Goal: Task Accomplishment & Management: Use online tool/utility

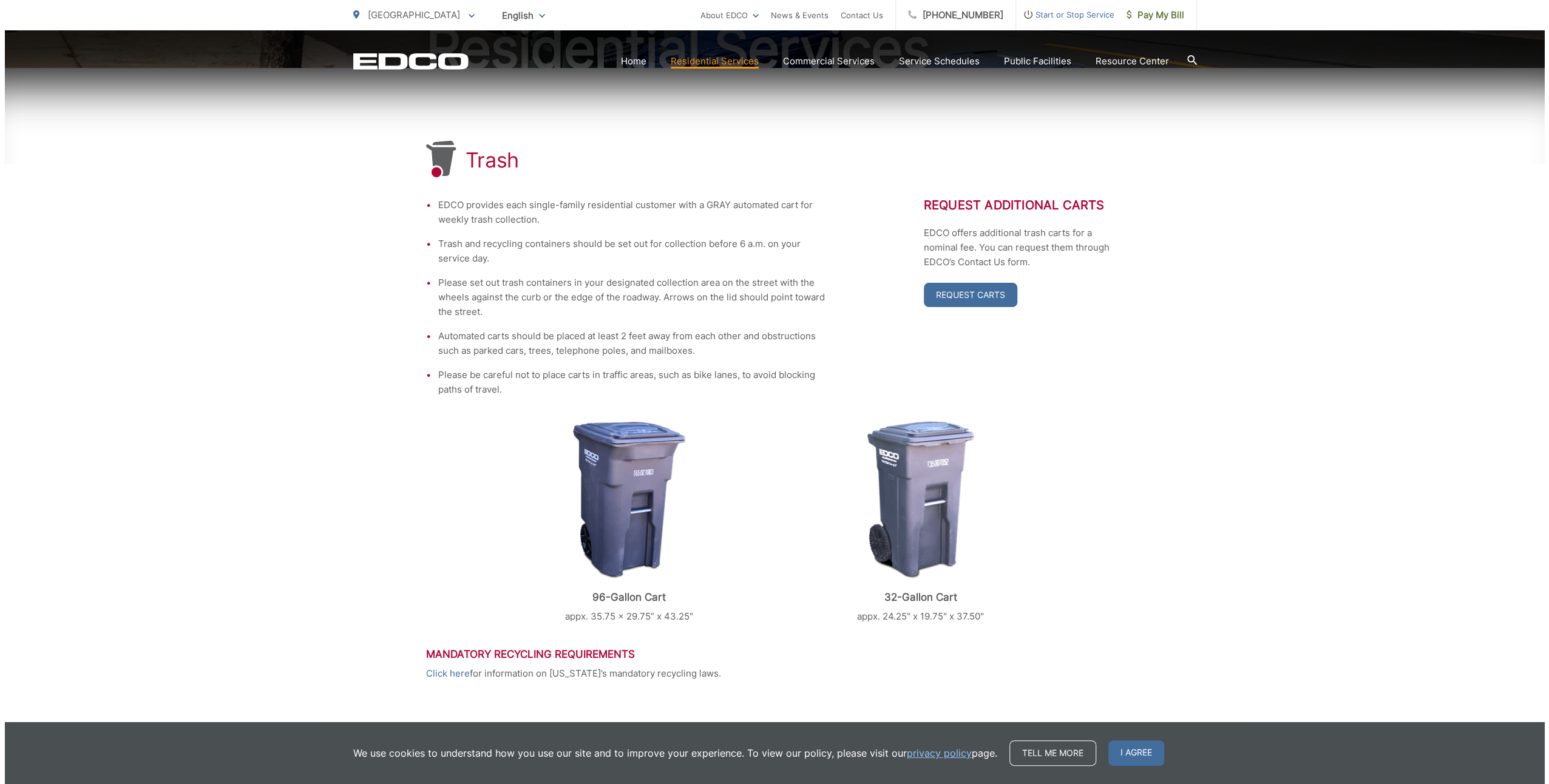
scroll to position [330, 0]
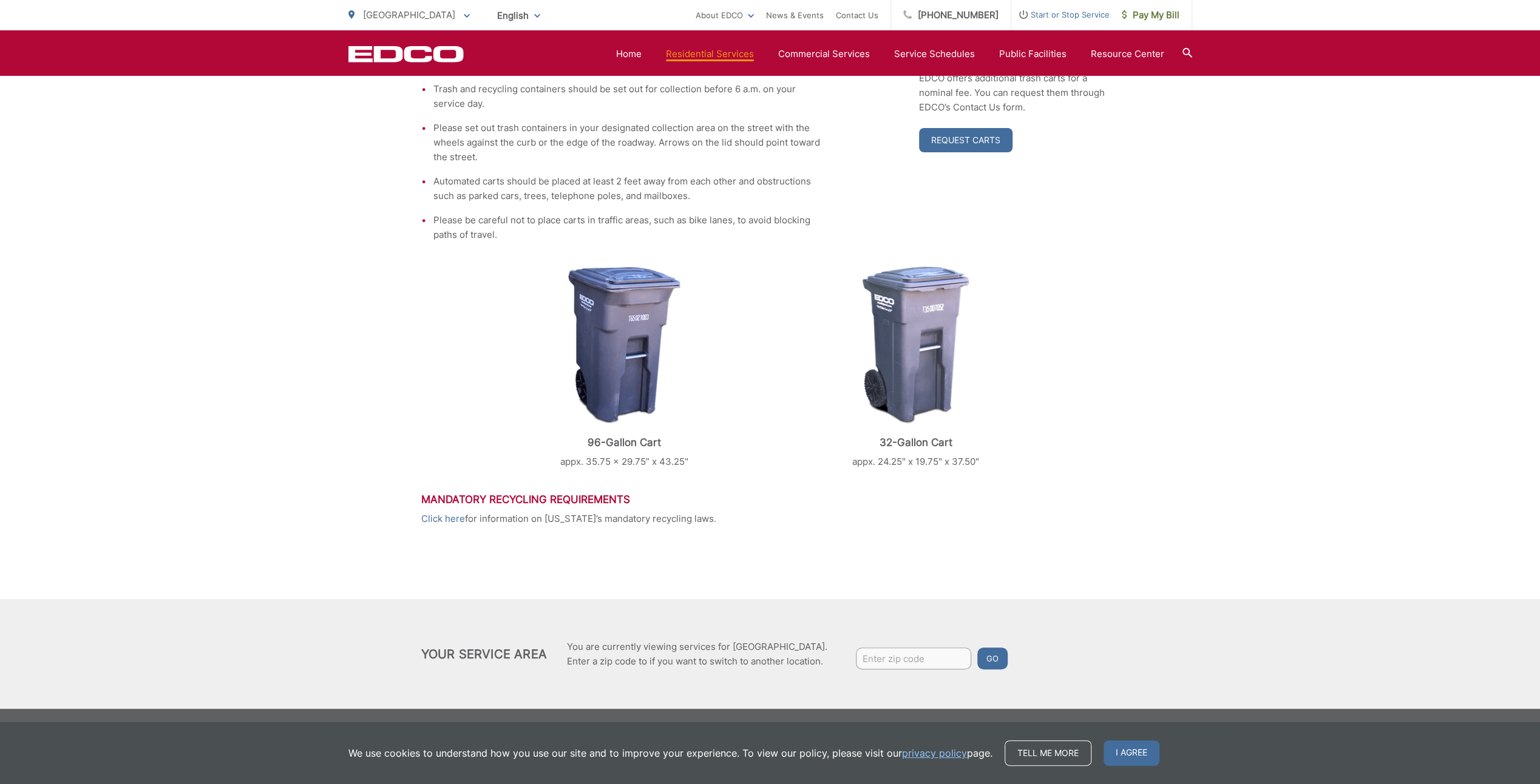
click at [893, 652] on input "Enter zip code" at bounding box center [913, 658] width 115 height 22
type input "92029"
click at [977, 648] on button "Go" at bounding box center [992, 658] width 31 height 22
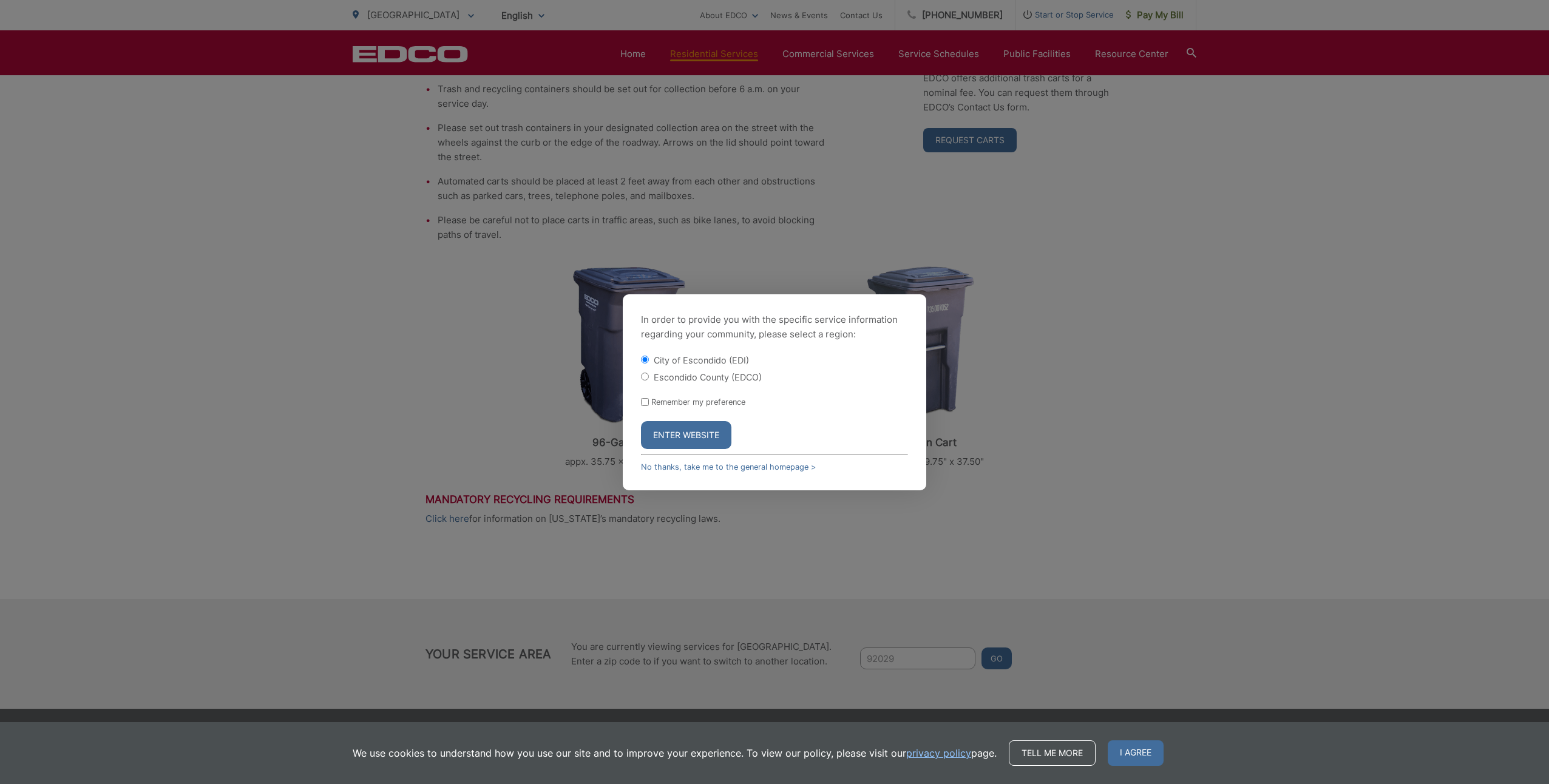
click at [701, 378] on label "Escondido County (EDCO)" at bounding box center [707, 377] width 108 height 11
click at [649, 378] on input "Escondido County (EDCO)" at bounding box center [645, 376] width 8 height 8
radio input "true"
click at [689, 432] on button "Enter Website" at bounding box center [686, 435] width 90 height 28
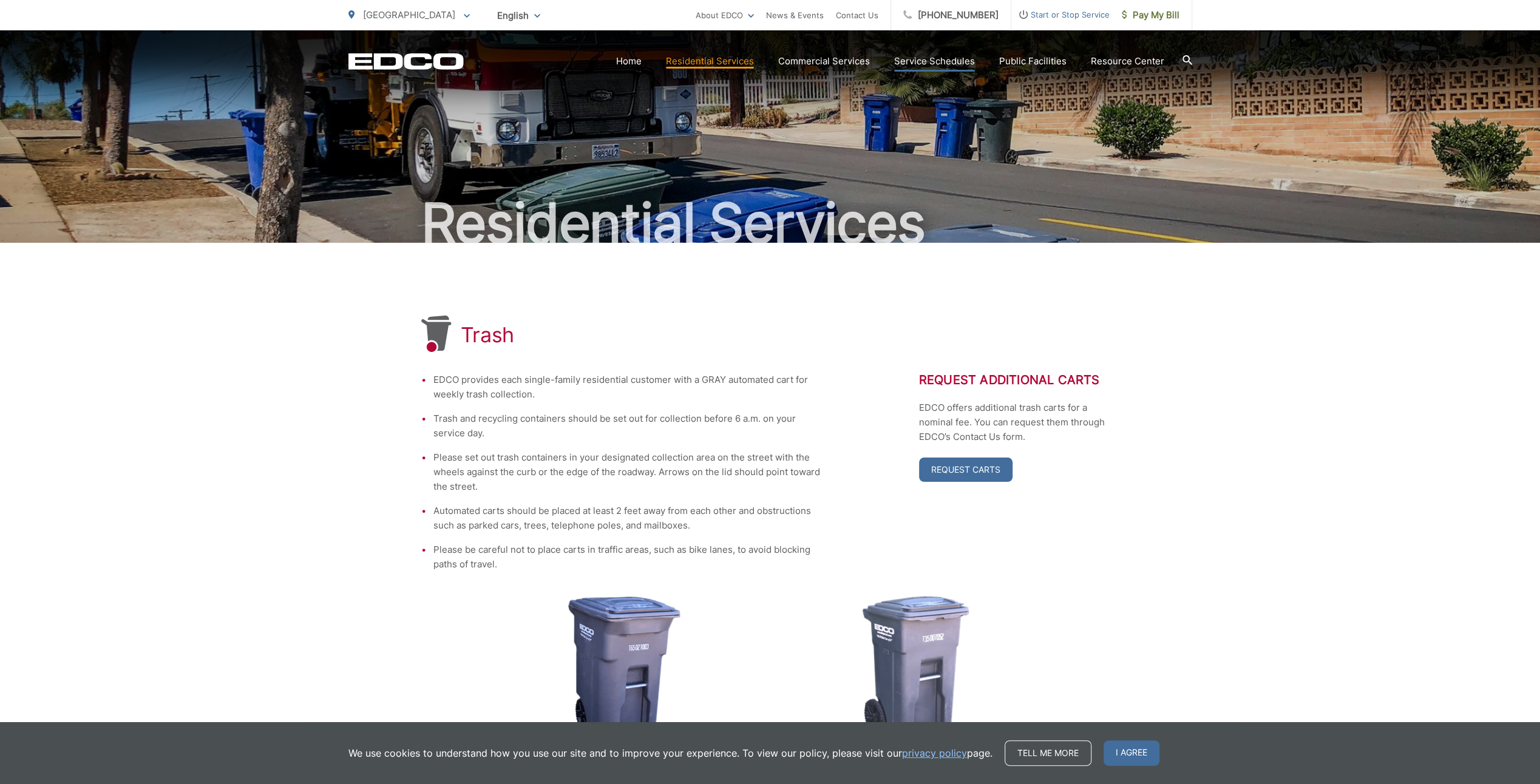
click at [965, 57] on link "Service Schedules" at bounding box center [935, 61] width 81 height 14
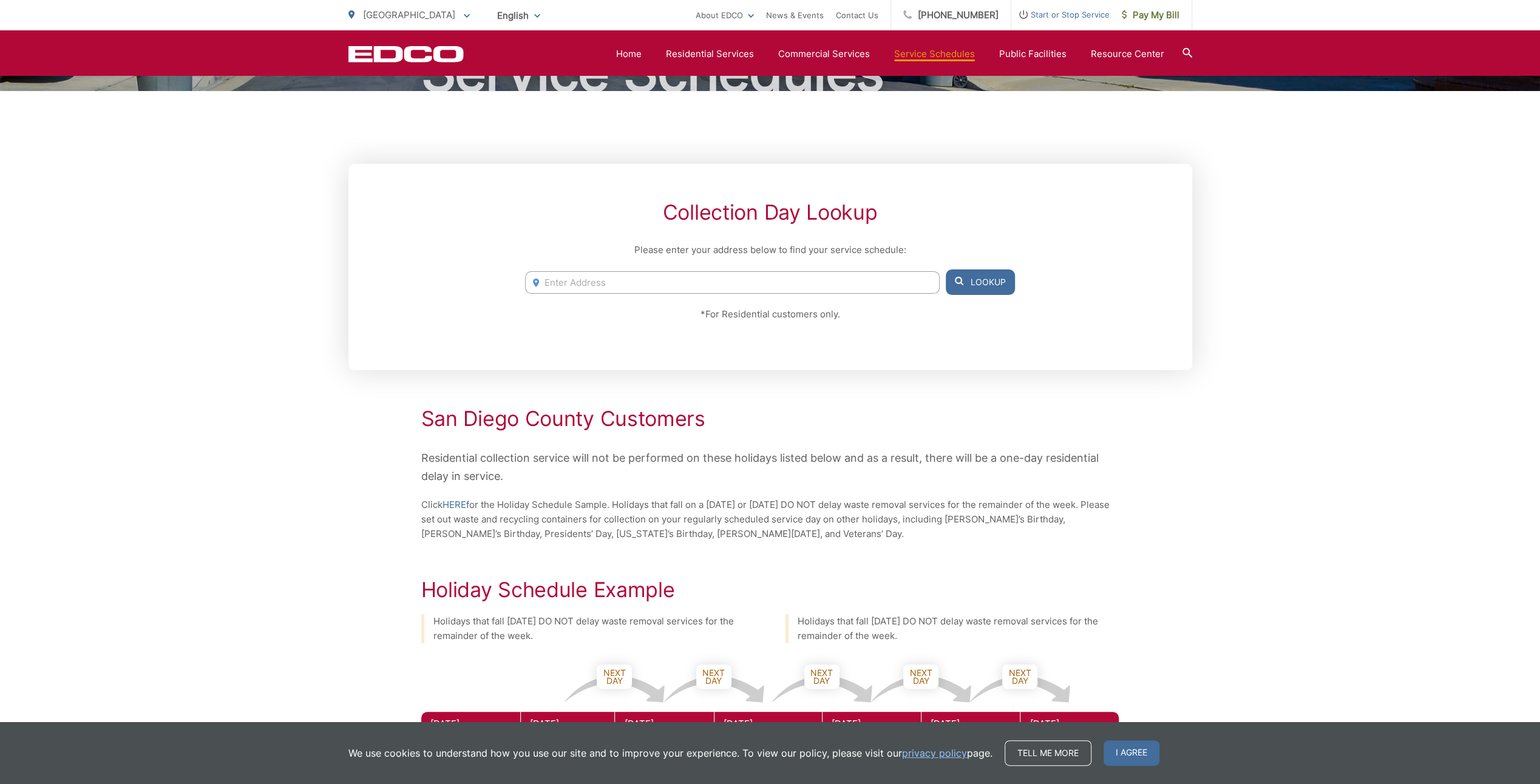
scroll to position [38, 0]
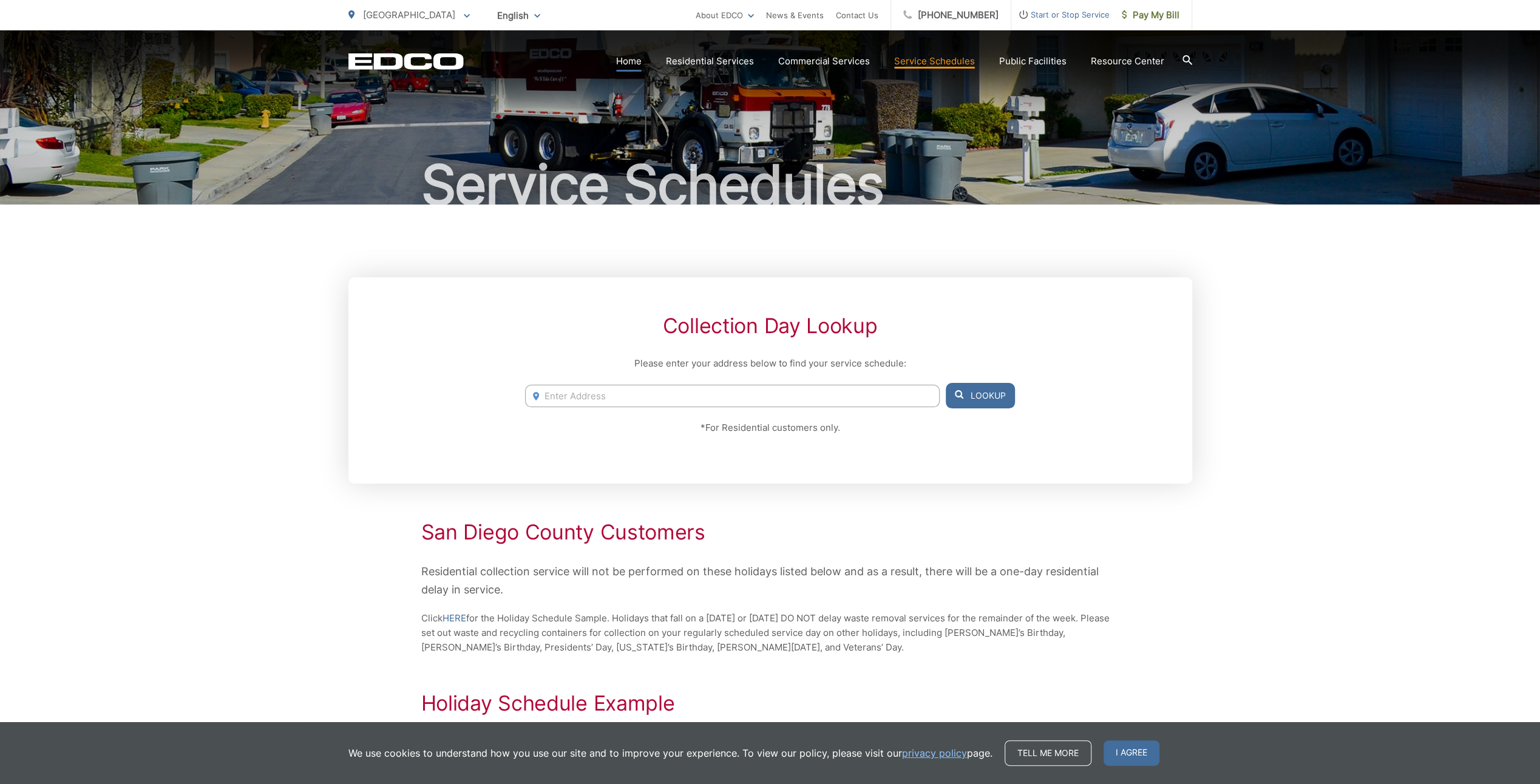
click at [639, 62] on link "Home" at bounding box center [629, 61] width 26 height 14
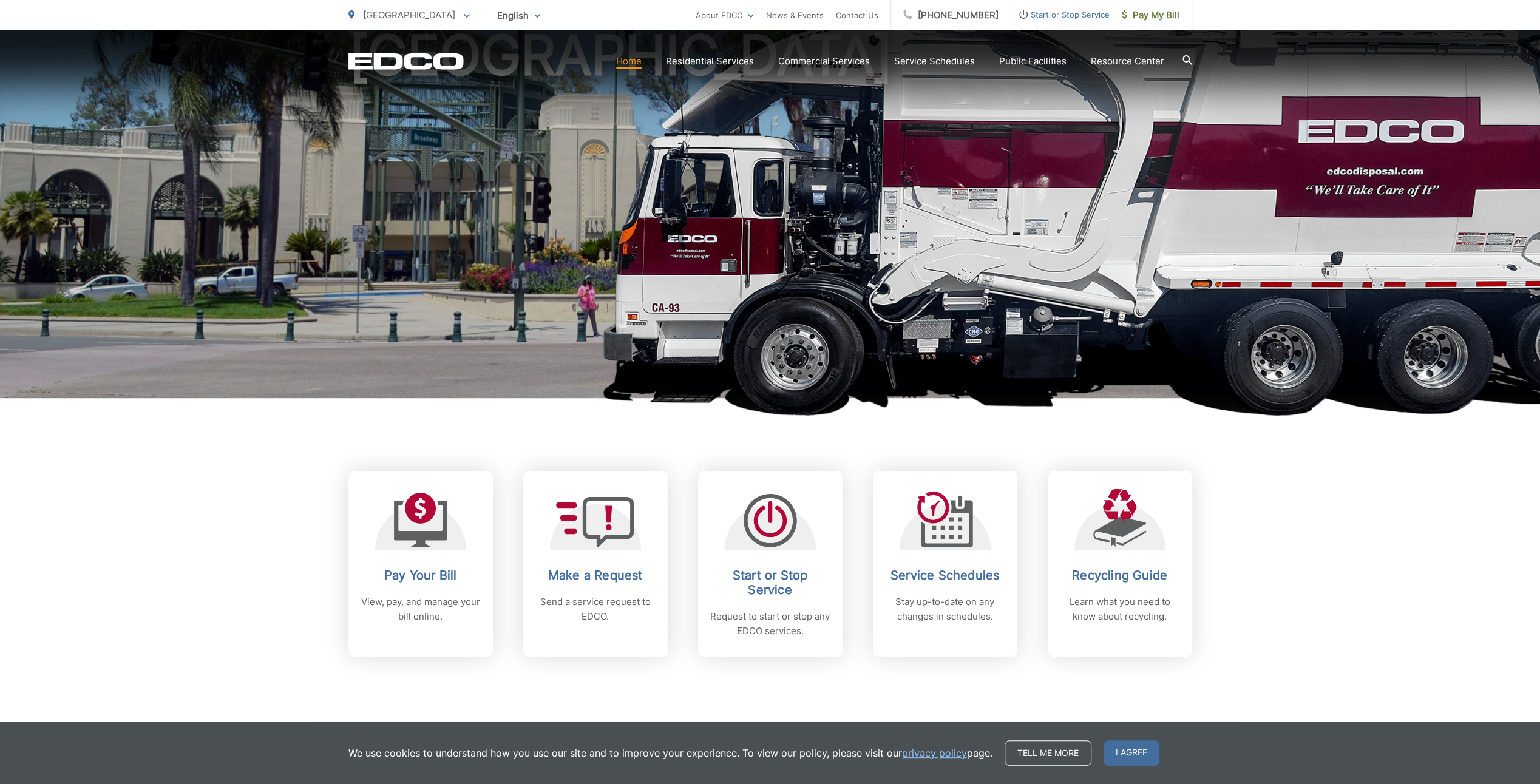
scroll to position [243, 0]
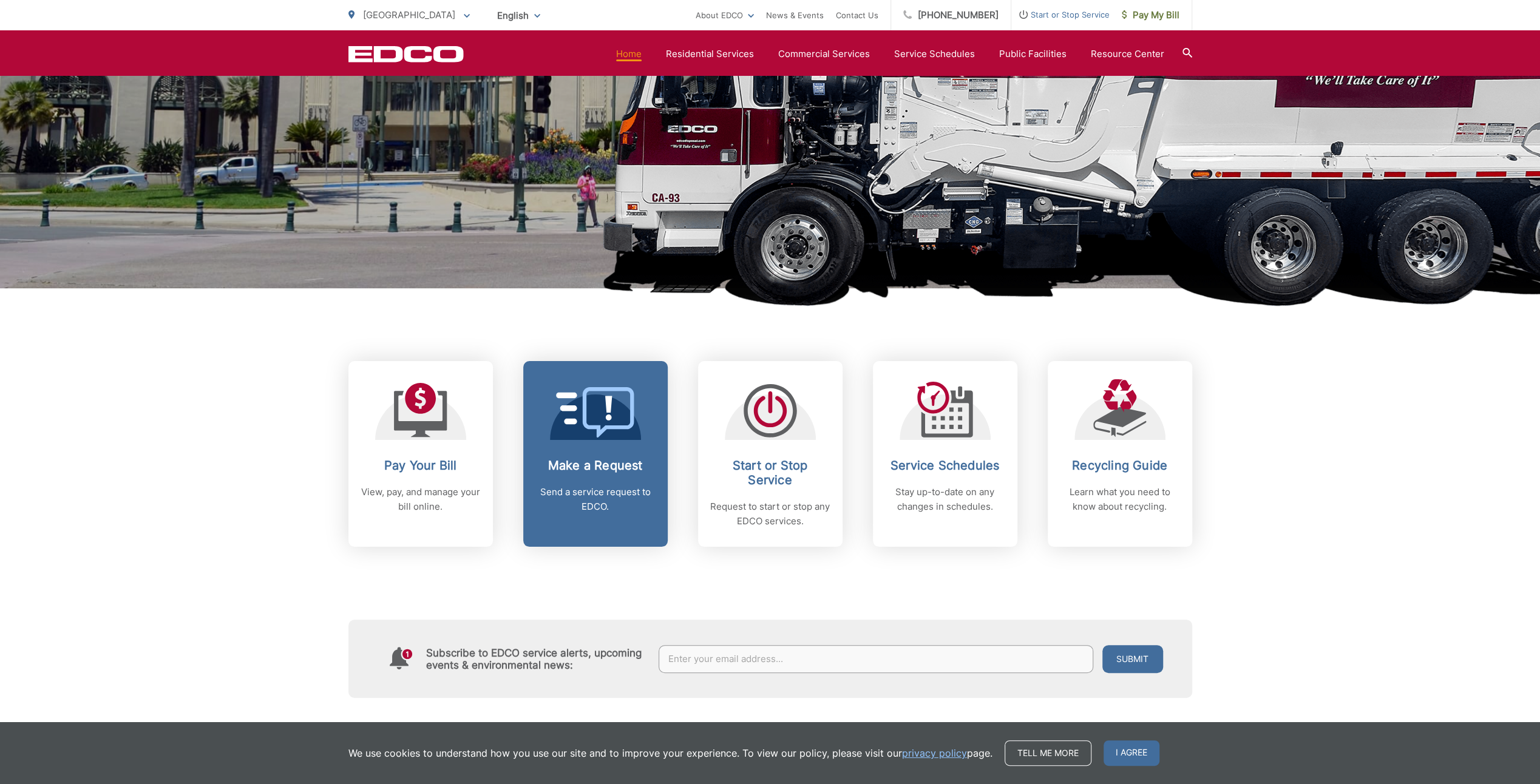
click at [628, 462] on h2 "Make a Request" at bounding box center [595, 465] width 120 height 14
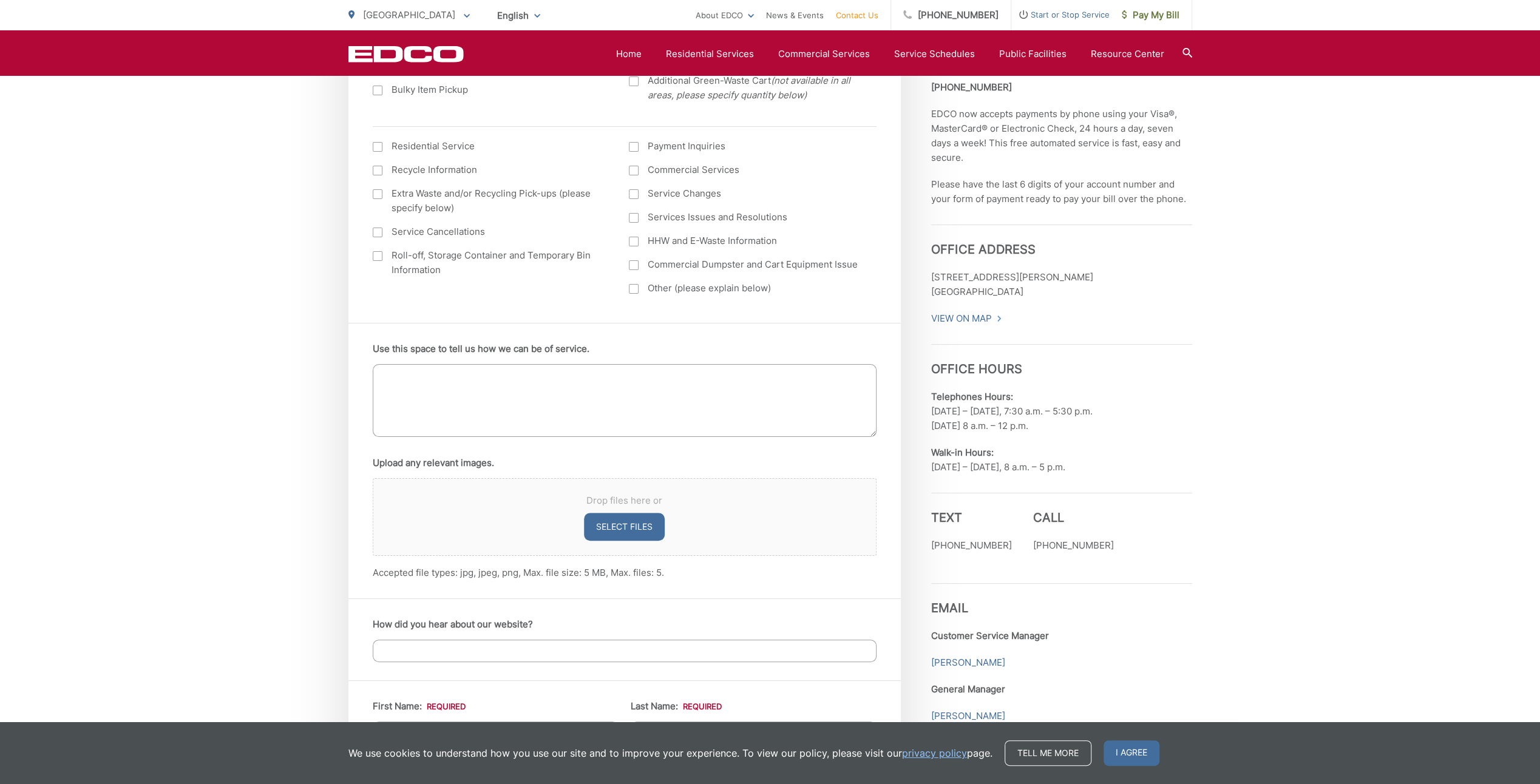
scroll to position [547, 0]
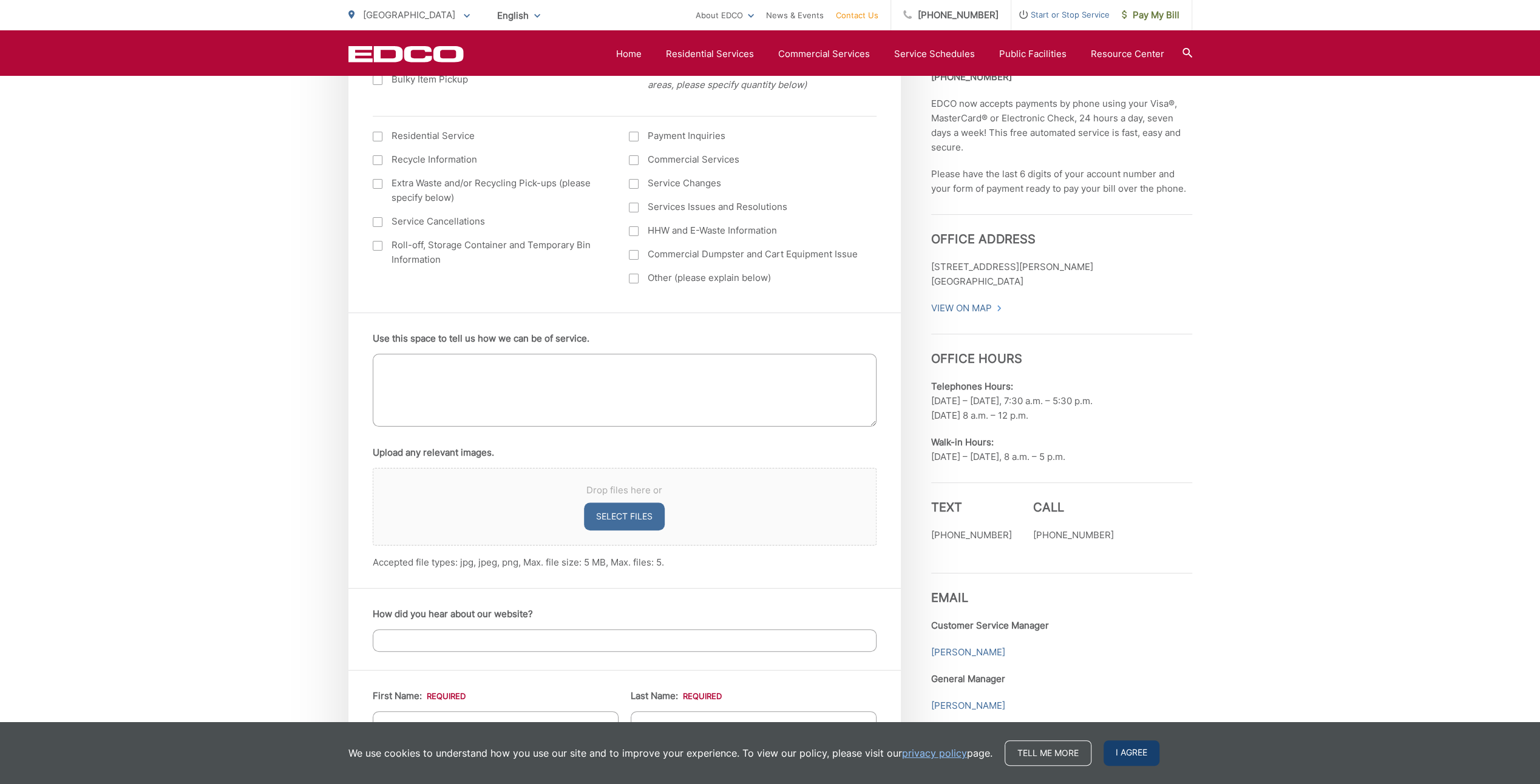
drag, startPoint x: 1127, startPoint y: 755, endPoint x: 1119, endPoint y: 719, distance: 36.9
click at [1127, 751] on span "I agree" at bounding box center [1132, 753] width 56 height 26
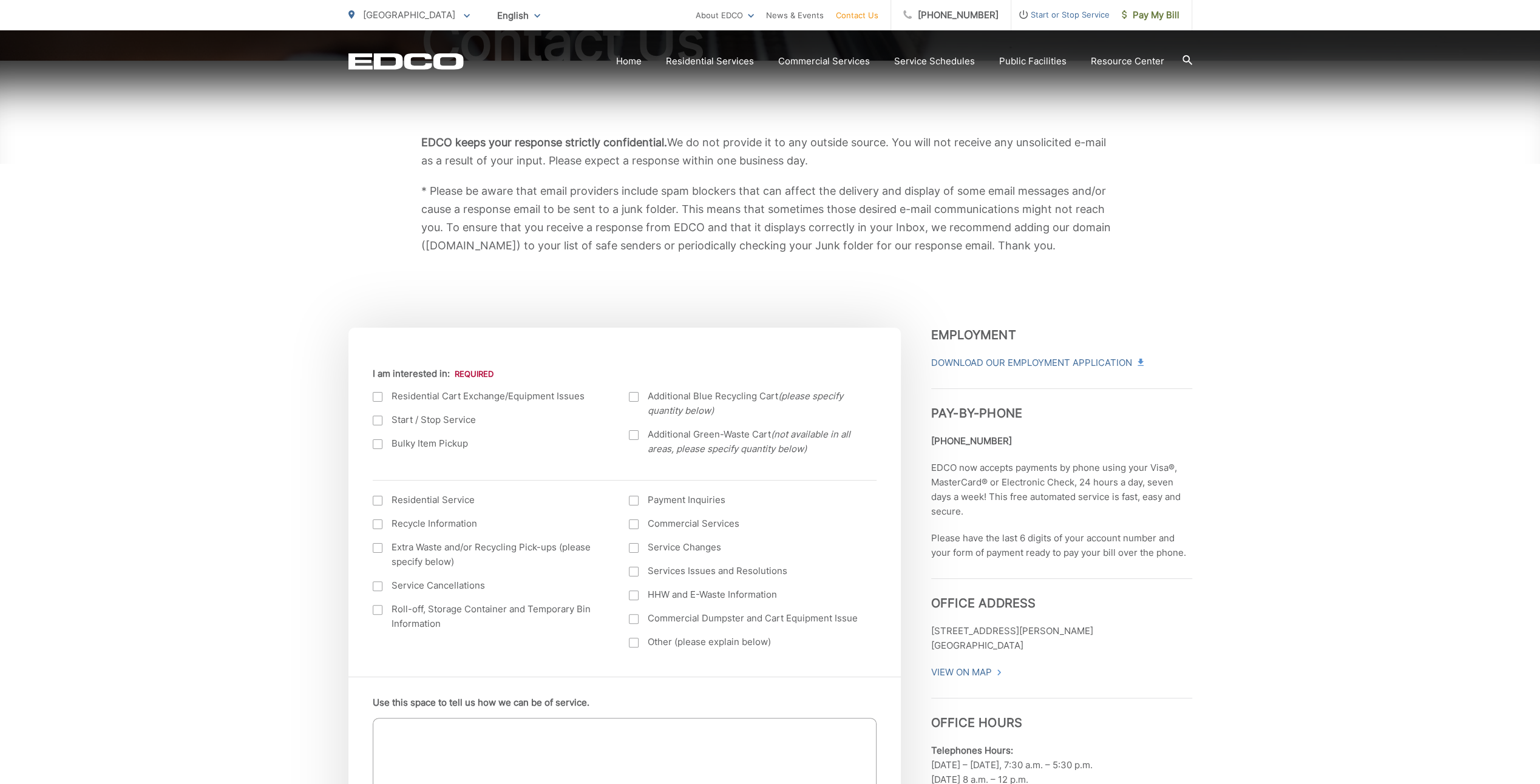
scroll to position [425, 0]
